Goal: Check status: Check status

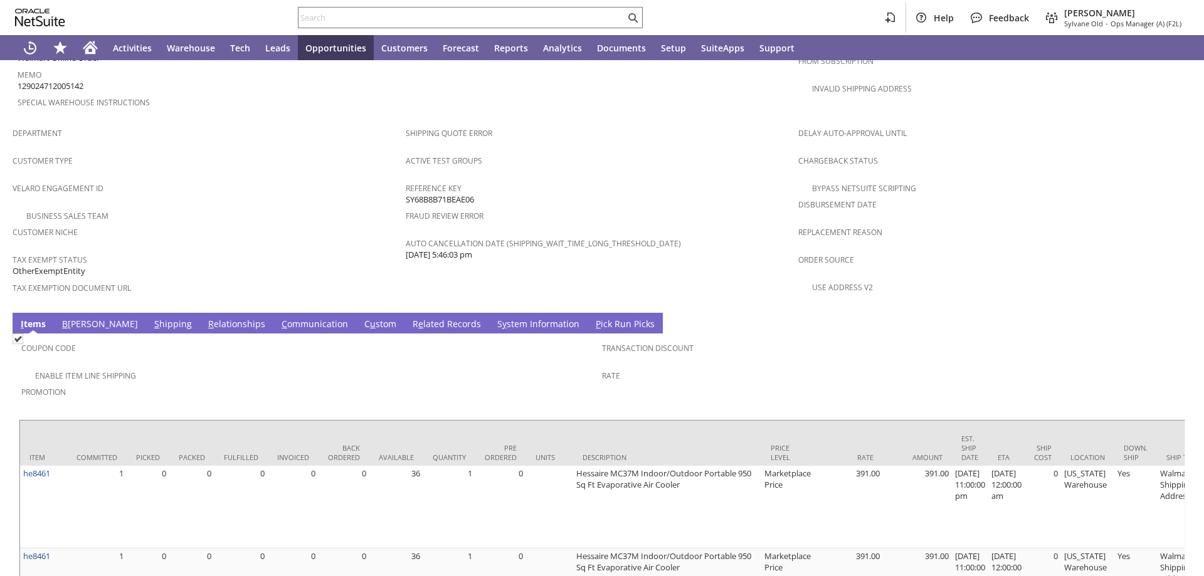
scroll to position [815, 0]
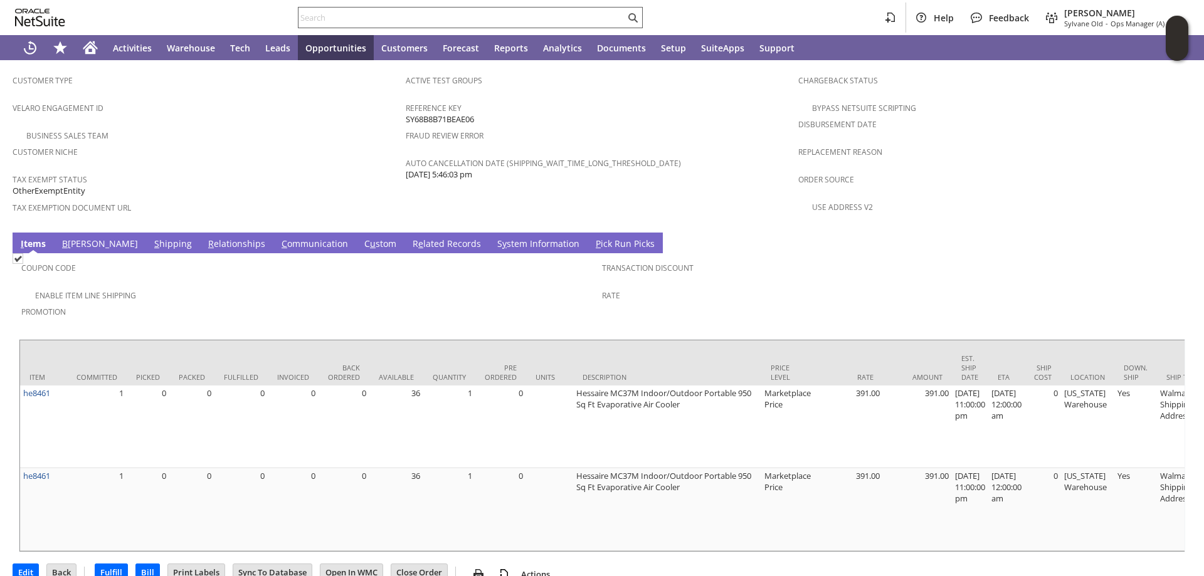
click at [324, 19] on input "text" at bounding box center [461, 17] width 327 height 15
paste input "200013573960602"
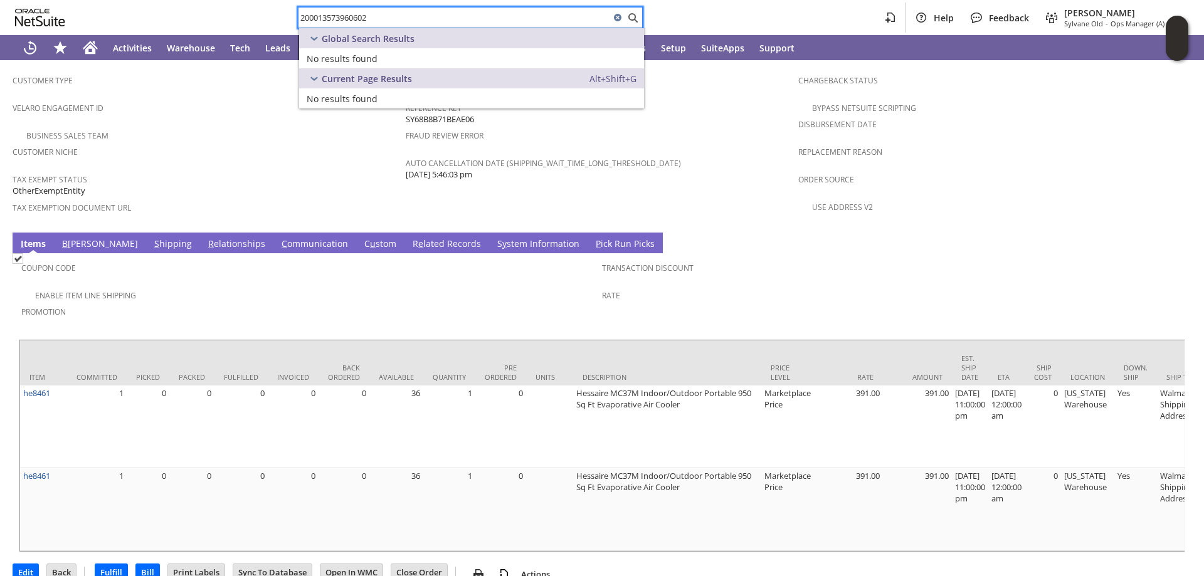
type input "200013573960602"
click at [687, 21] on div "200013573960602 Help Feedback Angela Gruchala Sylvane Old - Ops Manager (A) (F2…" at bounding box center [602, 17] width 1204 height 35
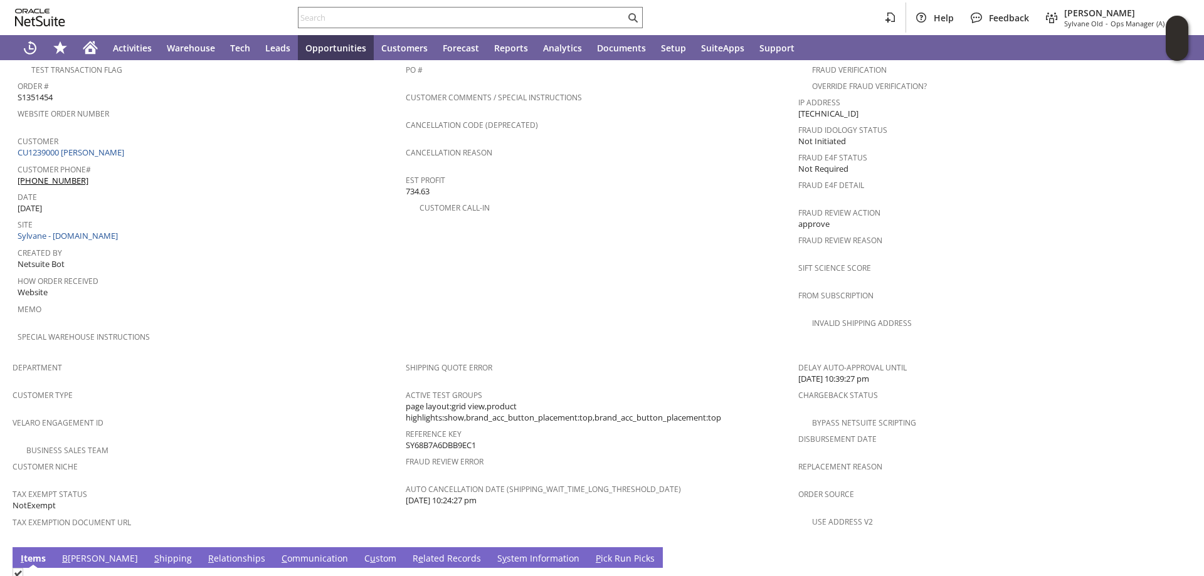
scroll to position [564, 0]
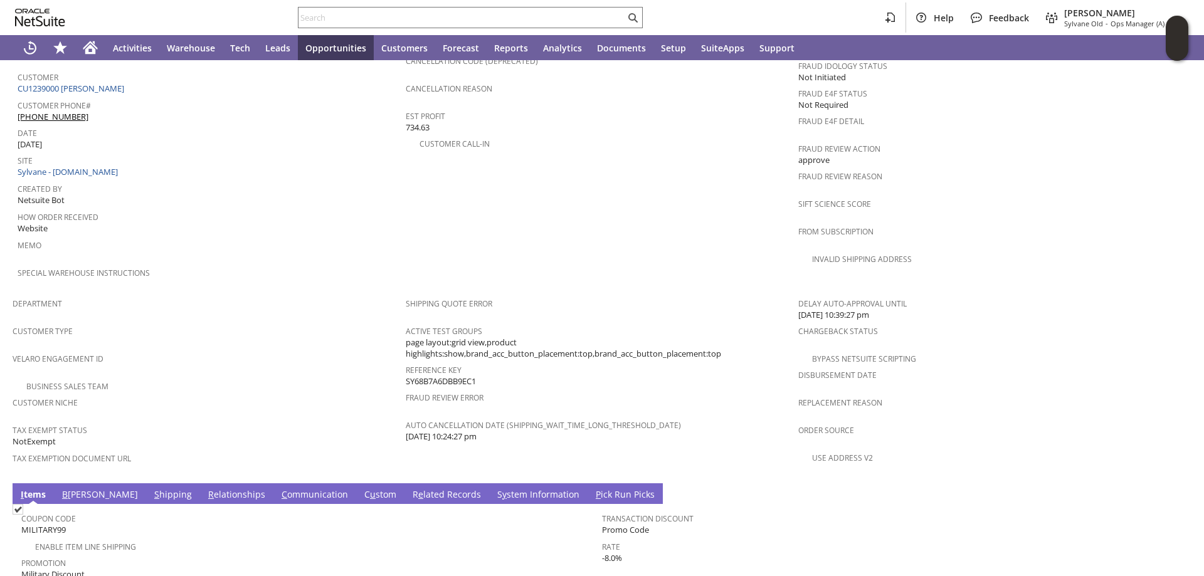
click at [409, 488] on link "R e lated Records" at bounding box center [446, 495] width 75 height 14
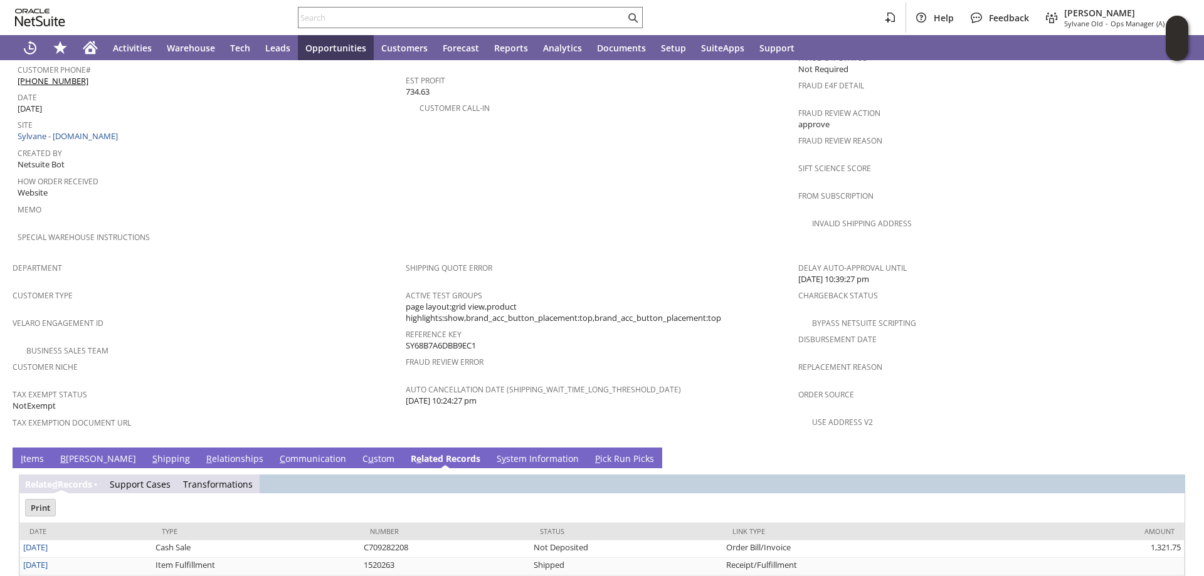
scroll to position [619, 0]
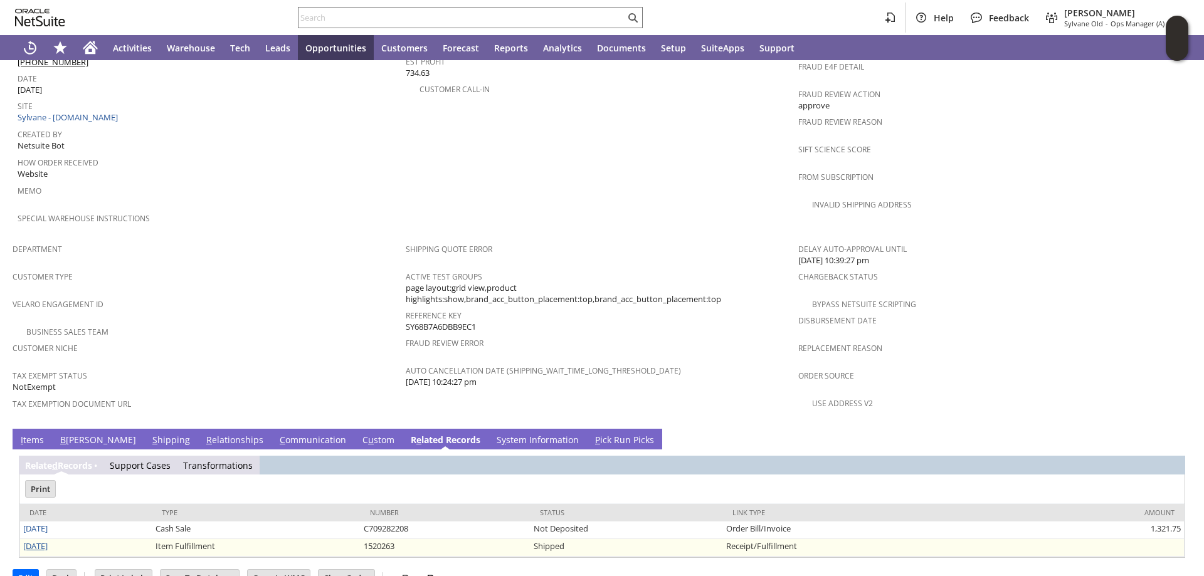
click at [40, 541] on link "[DATE]" at bounding box center [35, 546] width 24 height 11
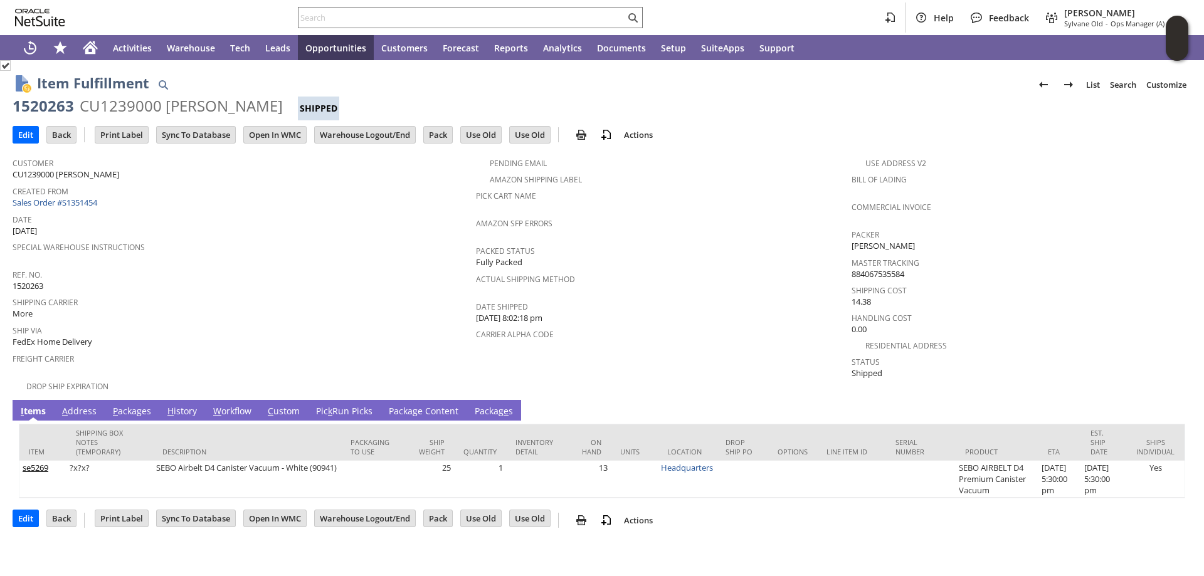
click at [344, 405] on link "Pic k Run Picks" at bounding box center [344, 412] width 63 height 14
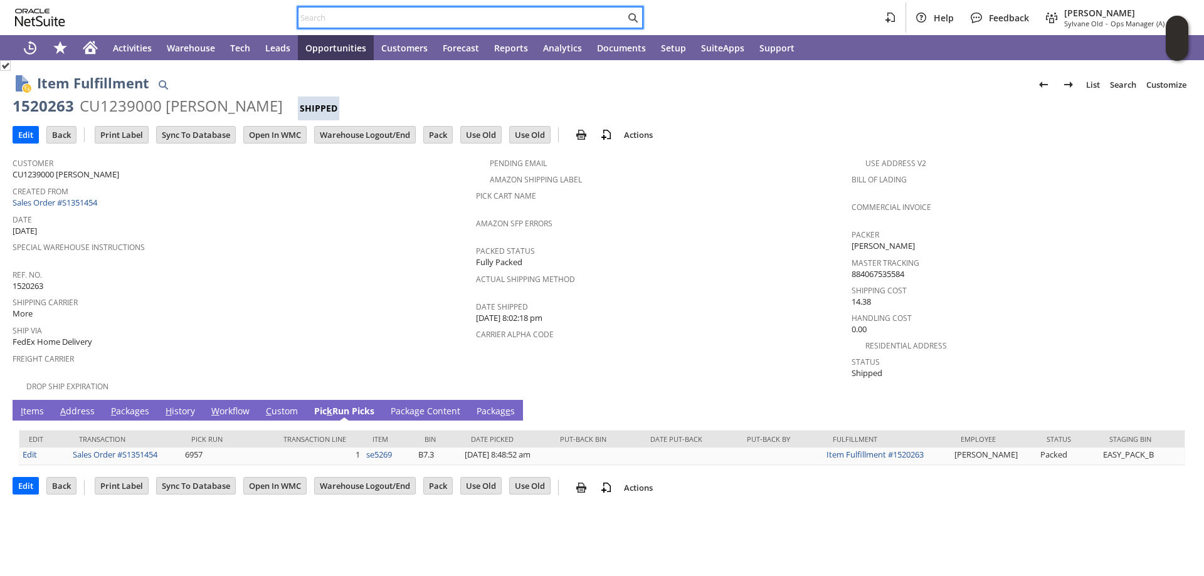
drag, startPoint x: 340, startPoint y: 17, endPoint x: 766, endPoint y: 266, distance: 493.2
click at [356, 22] on input "text" at bounding box center [461, 17] width 327 height 15
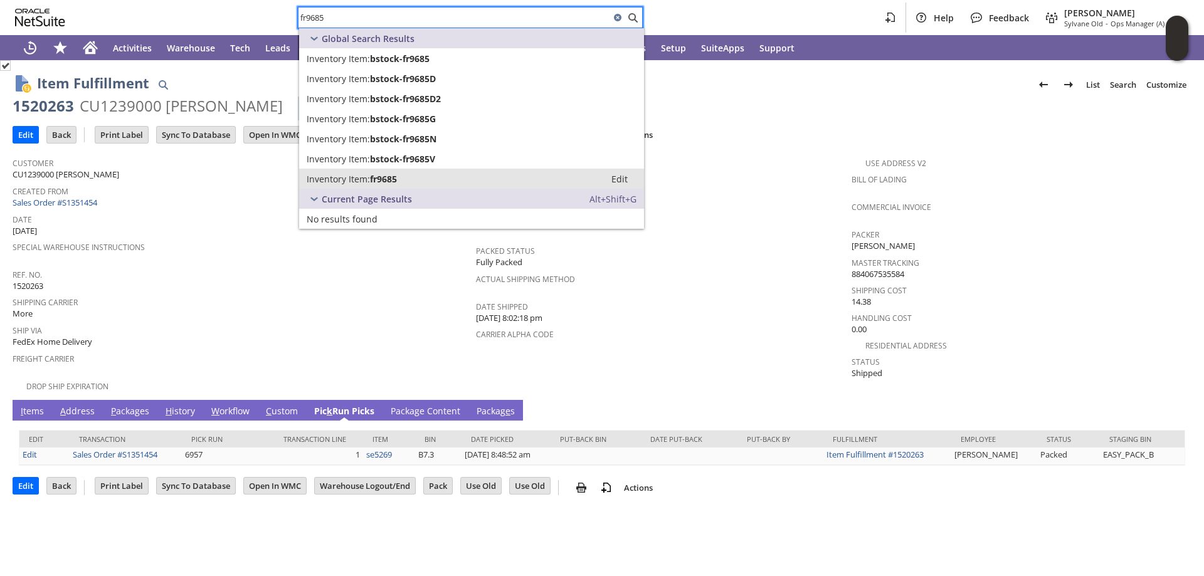
type input "fr9685"
click at [356, 183] on span "Inventory Item:" at bounding box center [338, 179] width 63 height 12
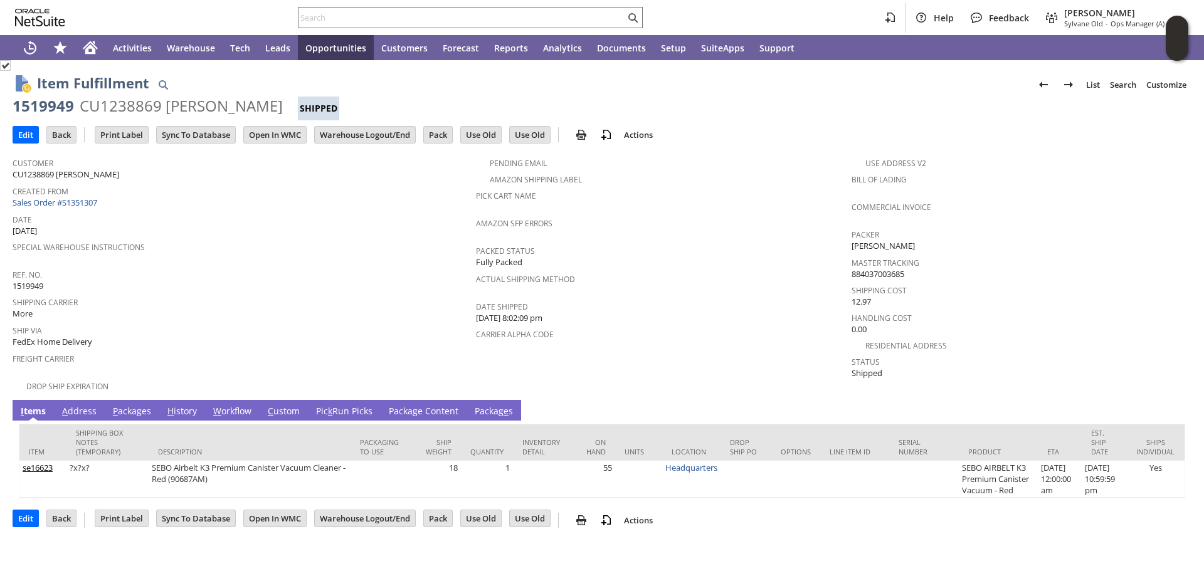
click at [342, 405] on link "Pic k Run Picks" at bounding box center [344, 412] width 63 height 14
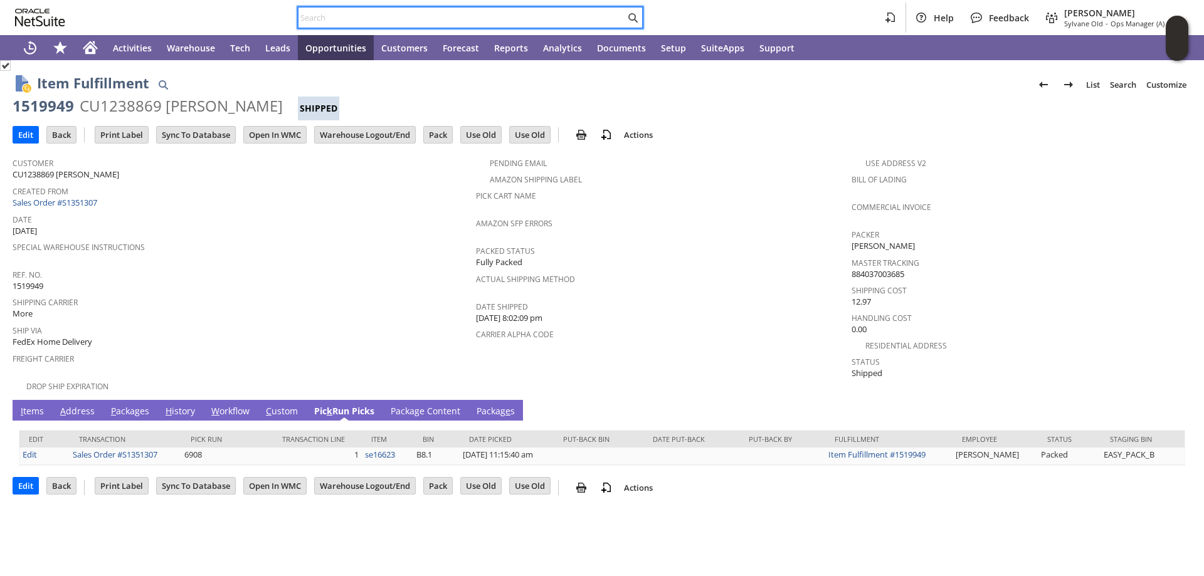
click at [337, 13] on input "text" at bounding box center [461, 17] width 327 height 15
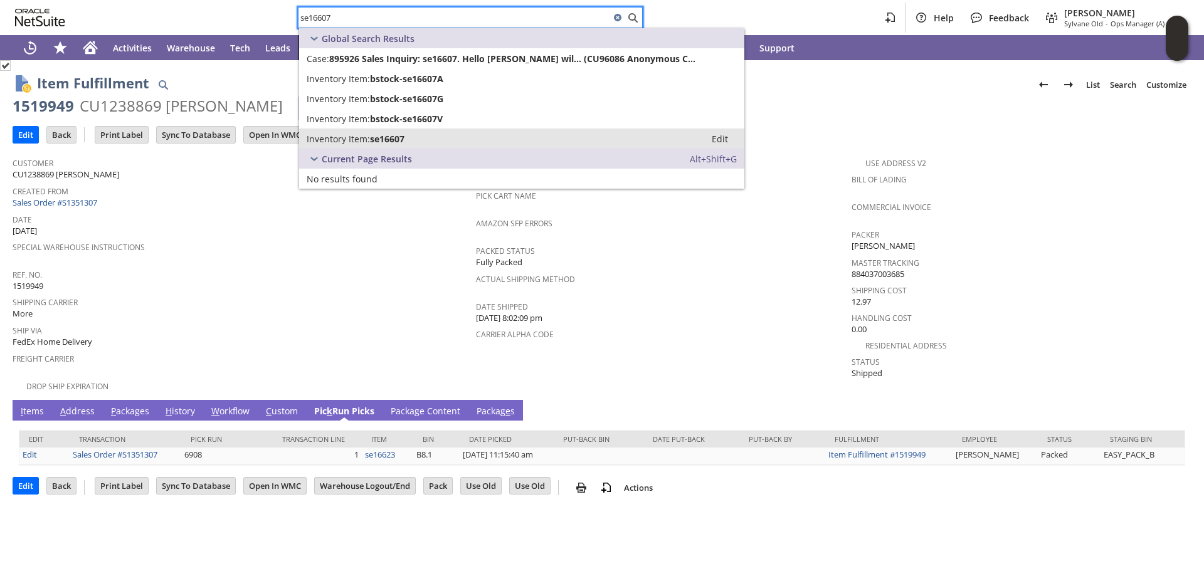
type input "se16607"
click at [375, 139] on span "se16607" at bounding box center [387, 139] width 34 height 12
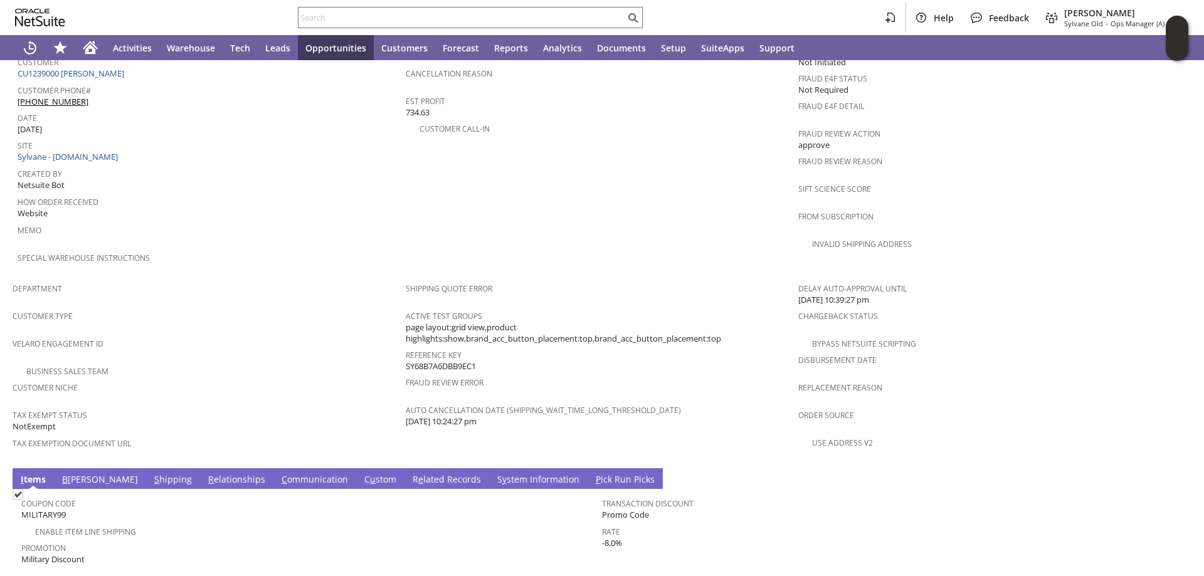
scroll to position [690, 0]
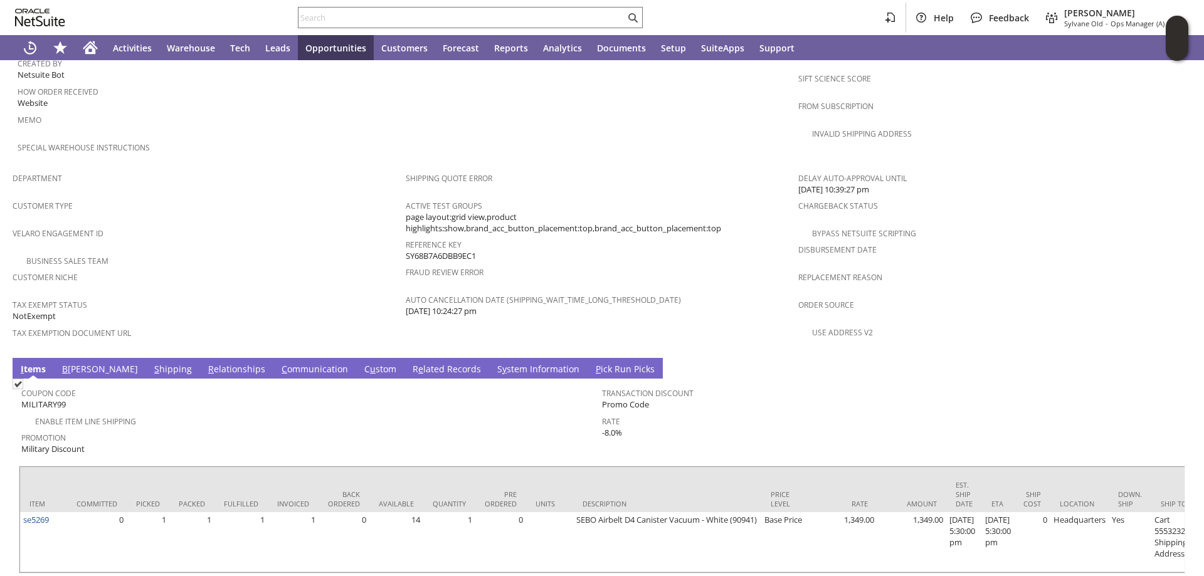
click at [409, 363] on link "R e lated Records" at bounding box center [446, 370] width 75 height 14
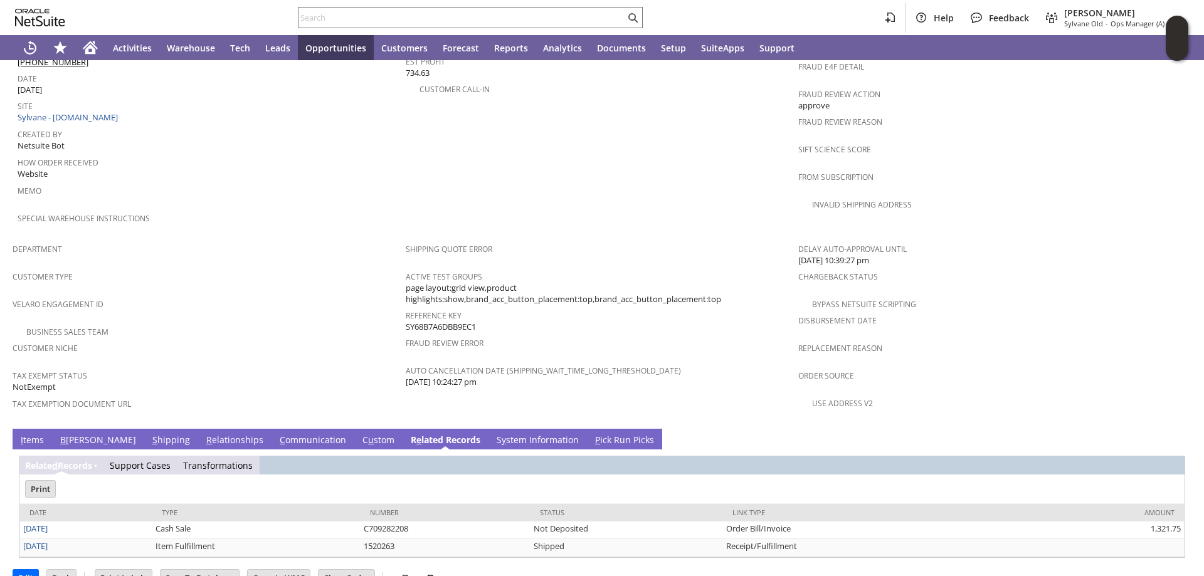
scroll to position [0, 0]
click at [485, 15] on input "text" at bounding box center [461, 17] width 327 height 15
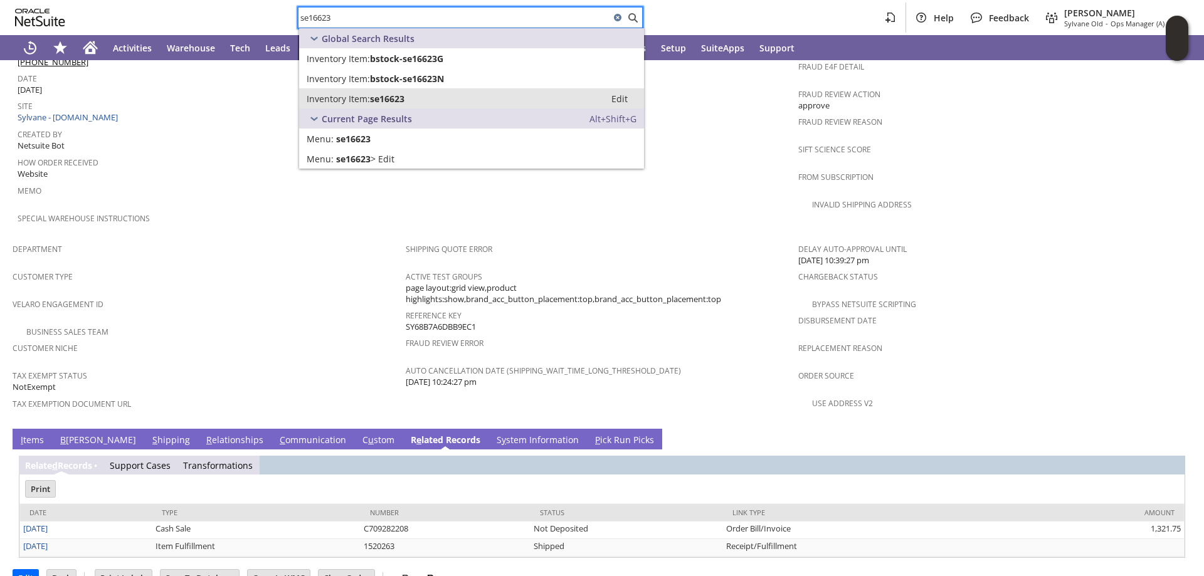
type input "se16623"
click at [432, 99] on div "Inventory Item: se16623" at bounding box center [452, 99] width 291 height 12
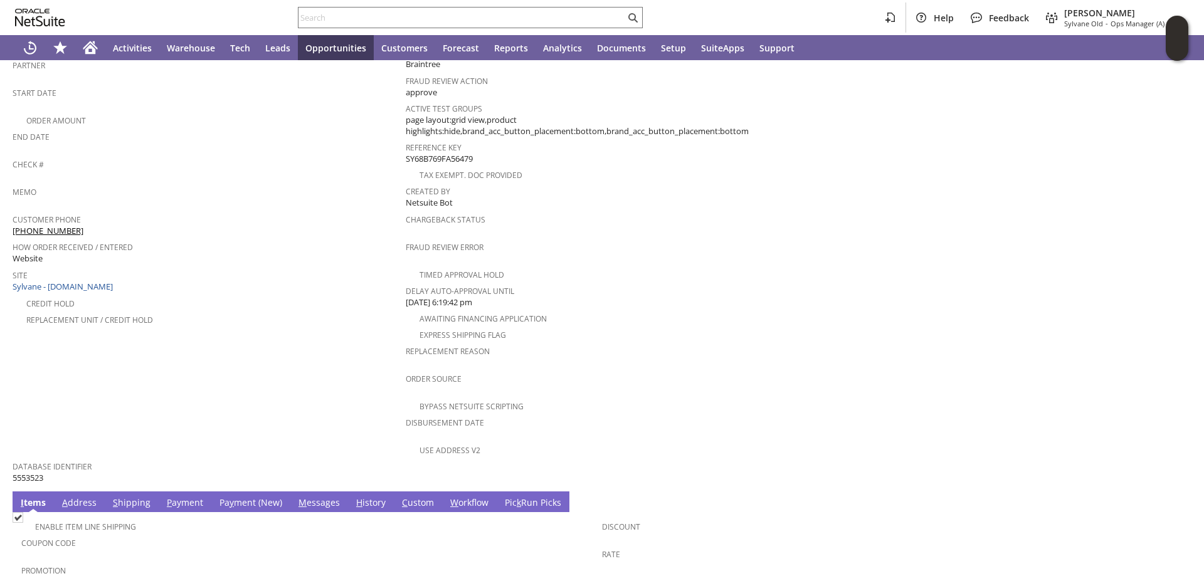
scroll to position [485, 0]
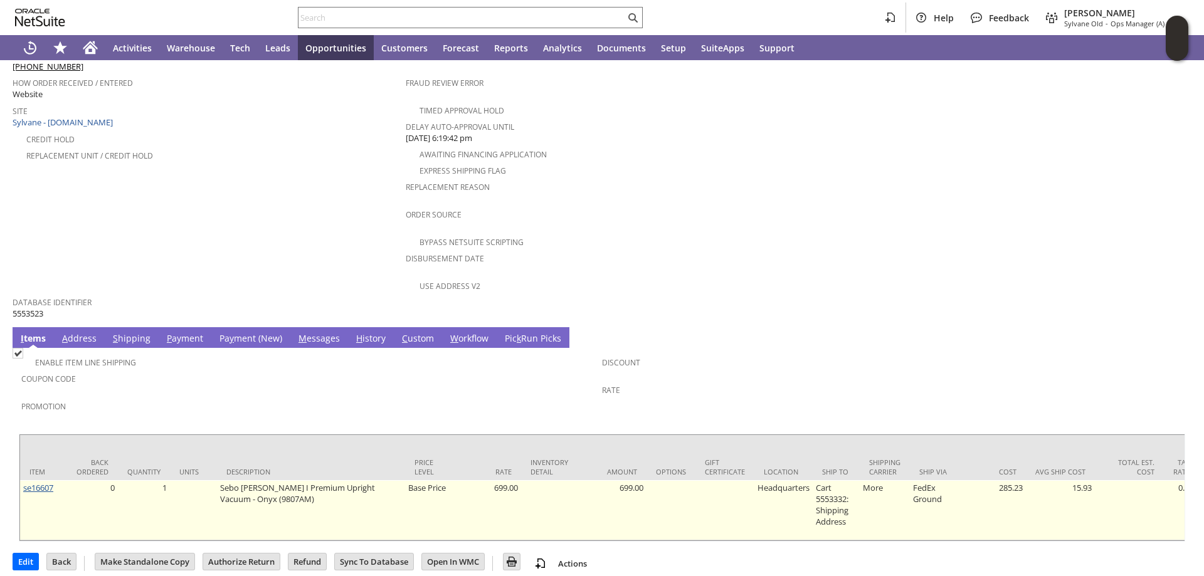
click at [40, 482] on link "se16607" at bounding box center [38, 487] width 30 height 11
